Goal: Navigation & Orientation: Find specific page/section

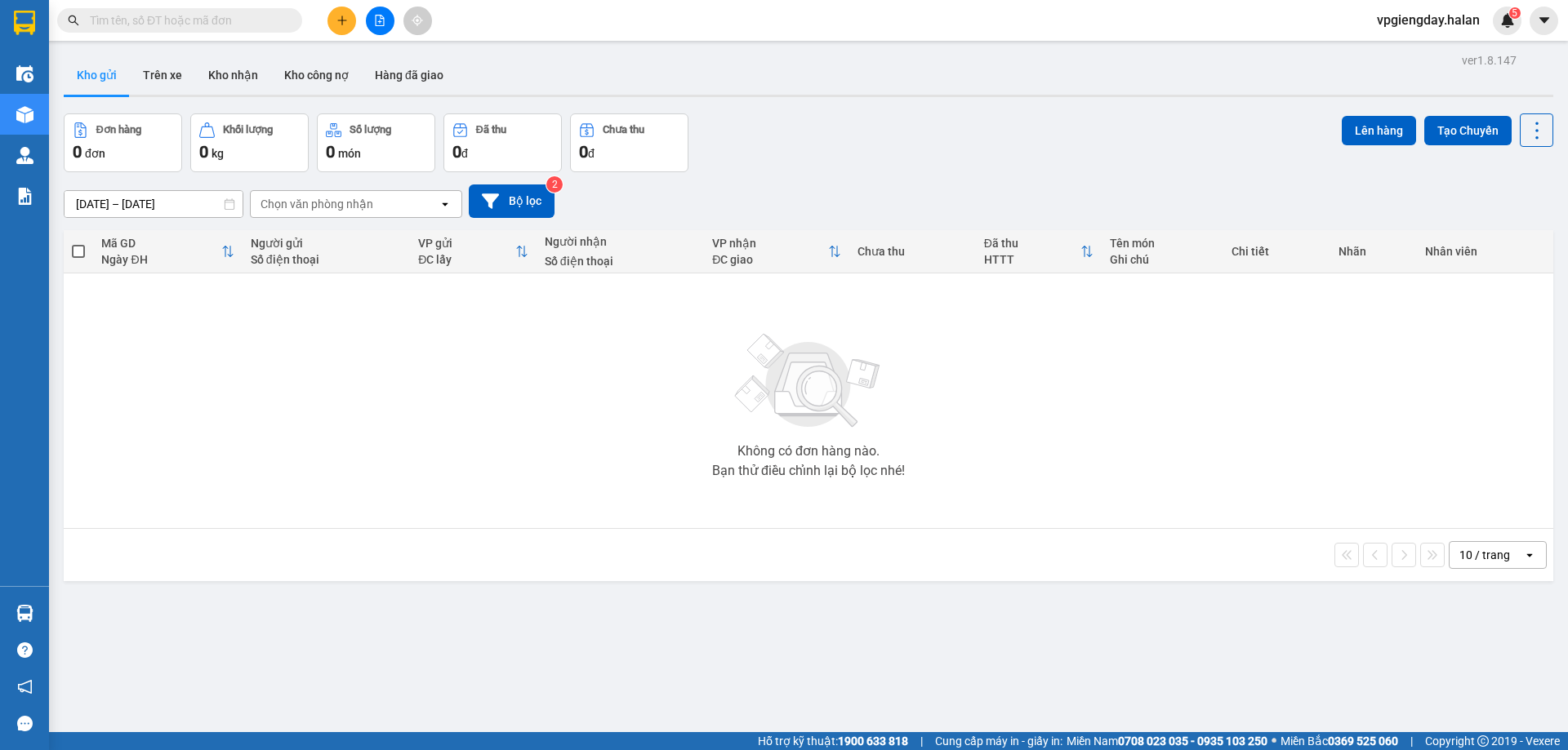
click at [141, 594] on div "ver 1.8.147 Kho gửi Trên xe Kho nhận Kho công nợ Hàng đã giao Đơn hàng 0 đơn Kh…" at bounding box center [809, 424] width 1503 height 750
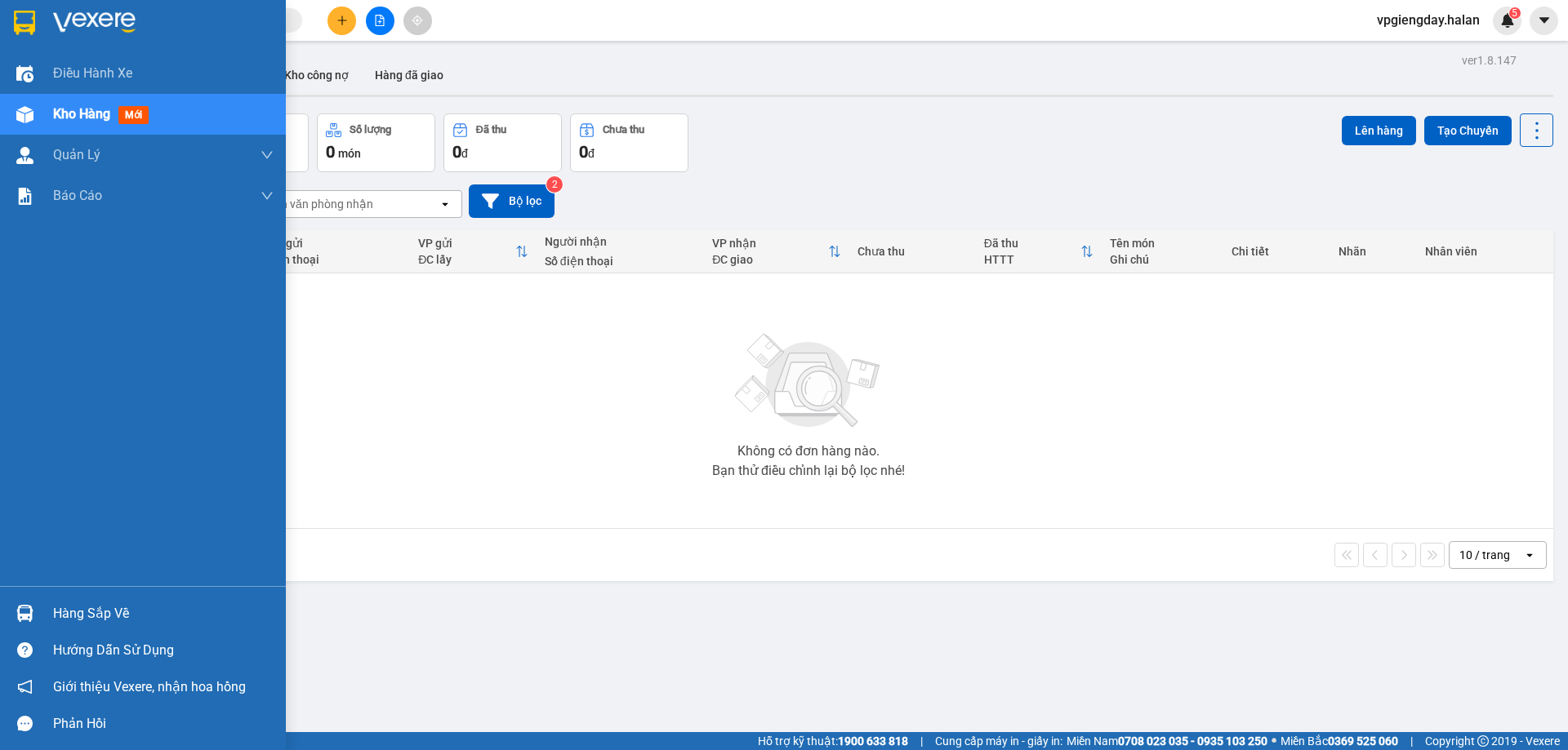
click at [78, 609] on div "Hàng sắp về" at bounding box center [163, 613] width 220 height 24
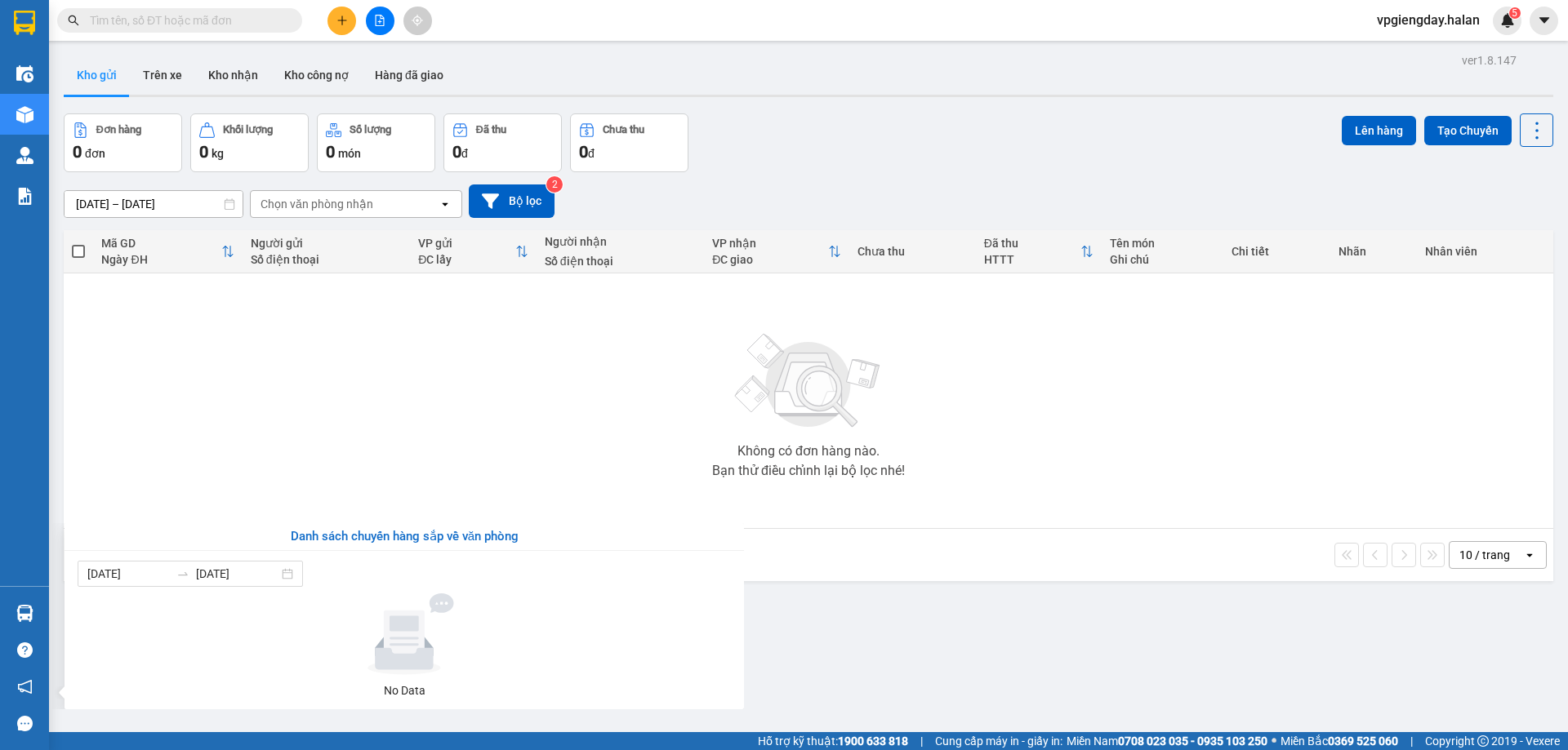
click at [471, 336] on section "Kết quả tìm kiếm ( 0 ) Bộ lọc No Data vpgiengday.halan 5 Điều hành xe Kho hàng …" at bounding box center [784, 375] width 1568 height 750
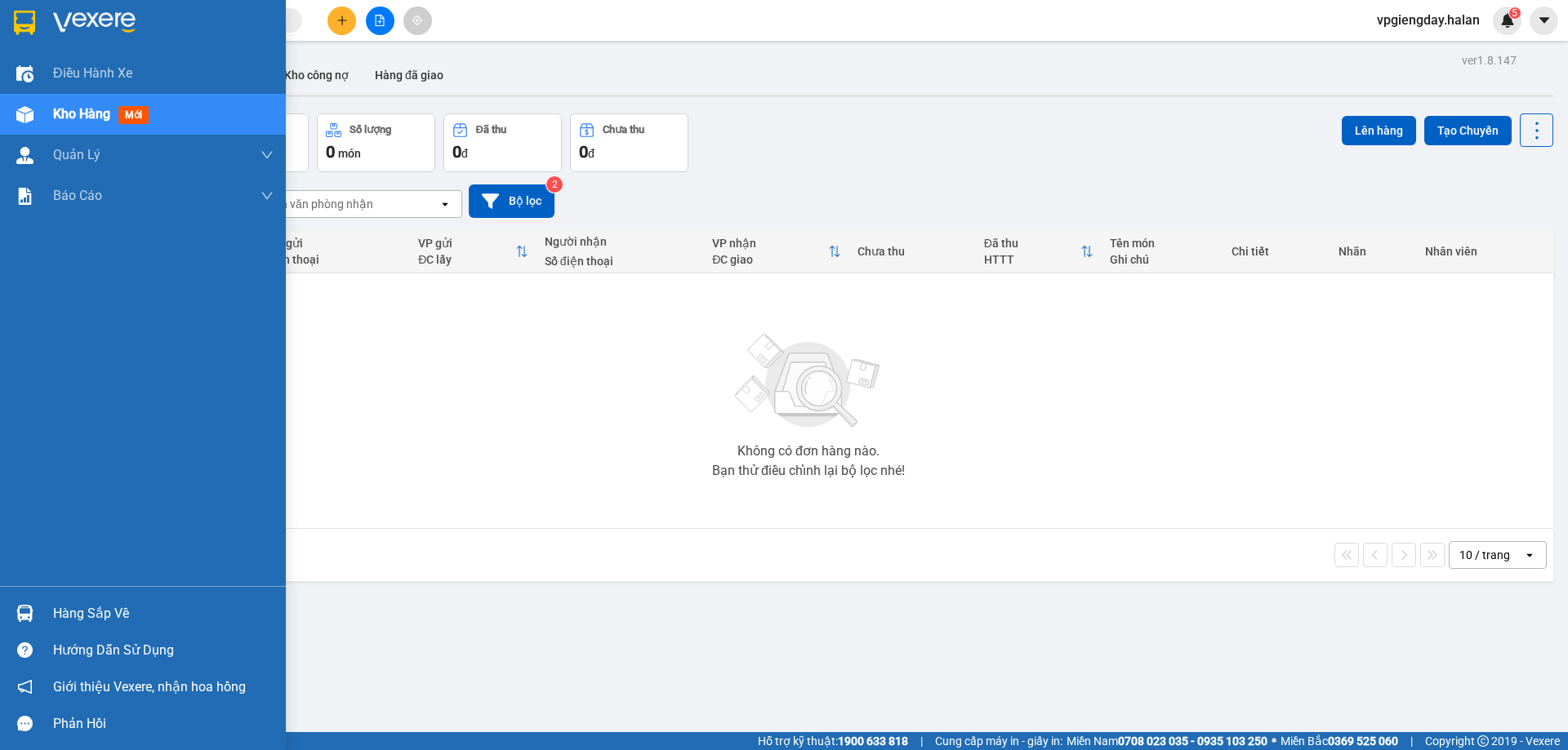
click at [96, 613] on div "Hàng sắp về" at bounding box center [163, 613] width 220 height 24
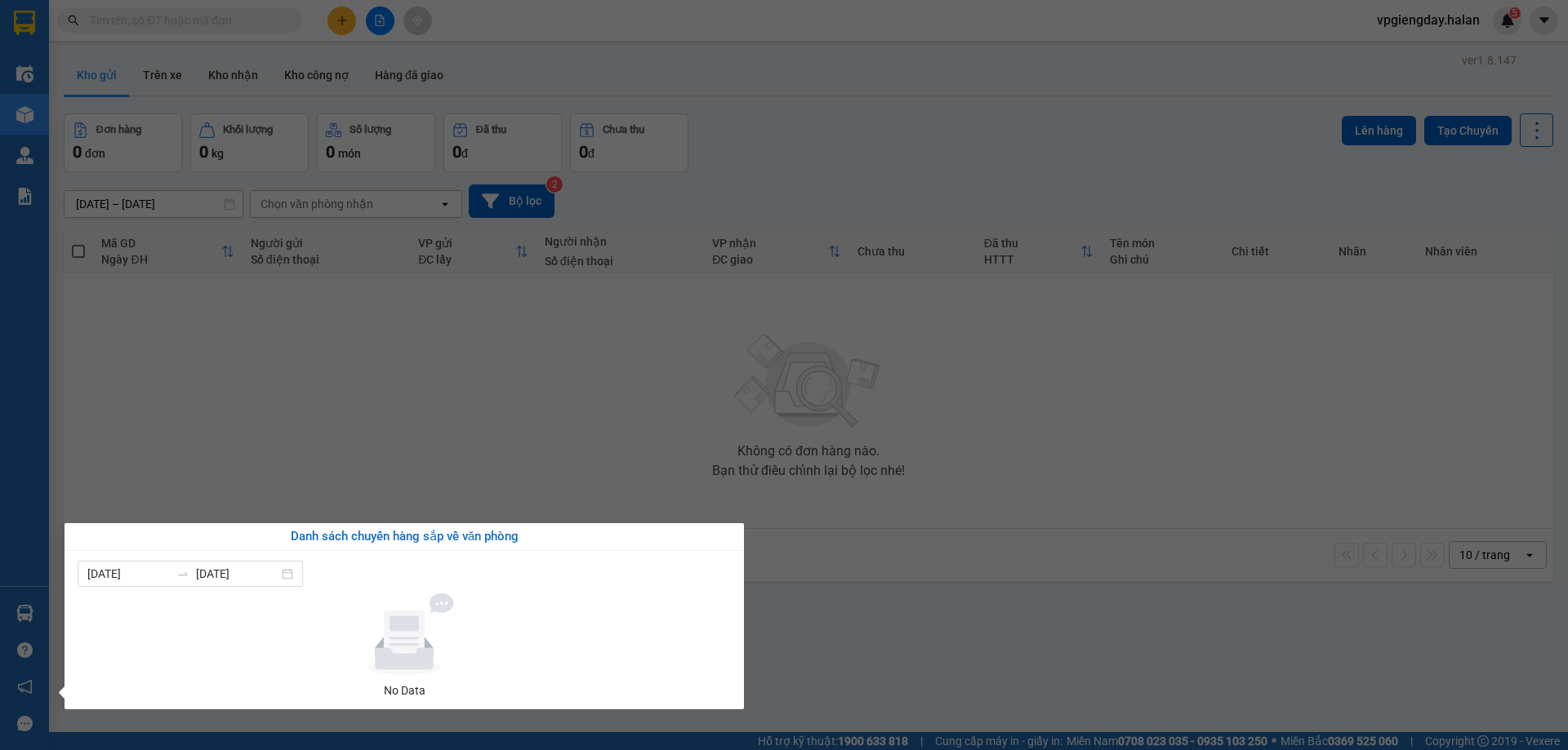
drag, startPoint x: 248, startPoint y: 234, endPoint x: 297, endPoint y: 250, distance: 51.5
click at [249, 233] on section "Kết quả tìm kiếm ( 0 ) Bộ lọc No Data vpgiengday.halan 5 Điều hành xe Kho hàng …" at bounding box center [784, 375] width 1568 height 750
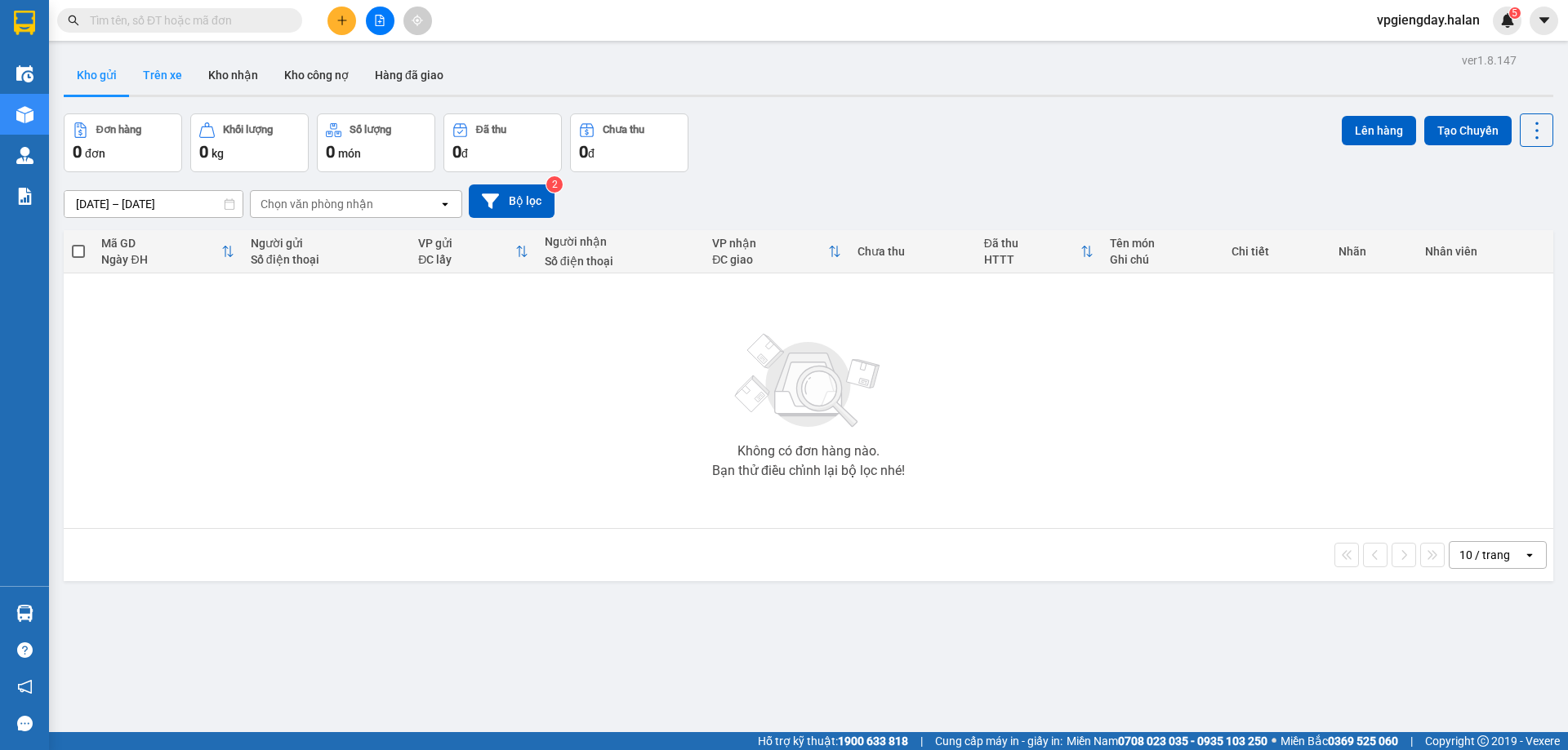
click at [162, 81] on button "Trên xe" at bounding box center [162, 75] width 65 height 39
